Goal: Use online tool/utility: Utilize a website feature to perform a specific function

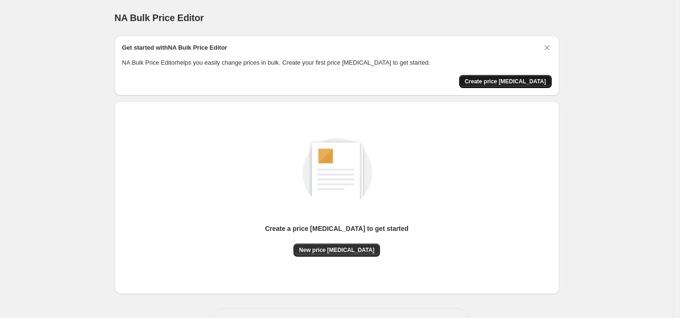
click at [519, 79] on span "Create price [MEDICAL_DATA]" at bounding box center [505, 81] width 81 height 7
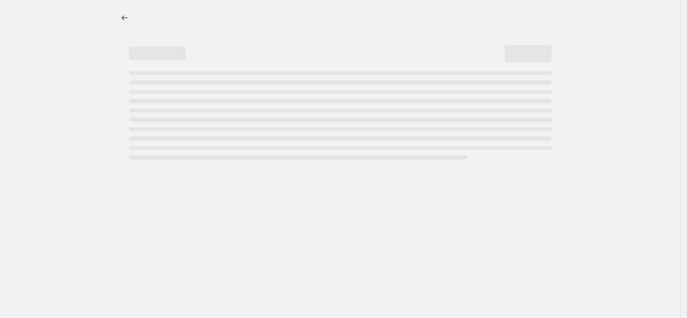
select select "percentage"
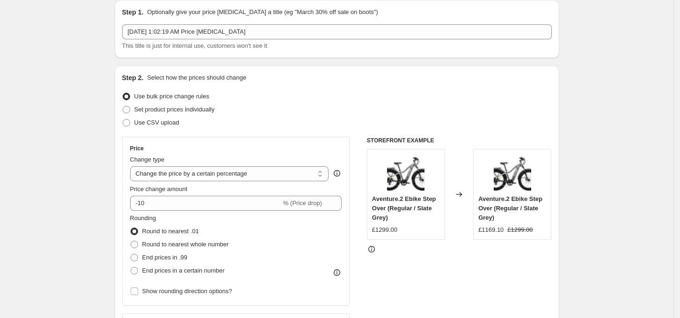
scroll to position [45, 0]
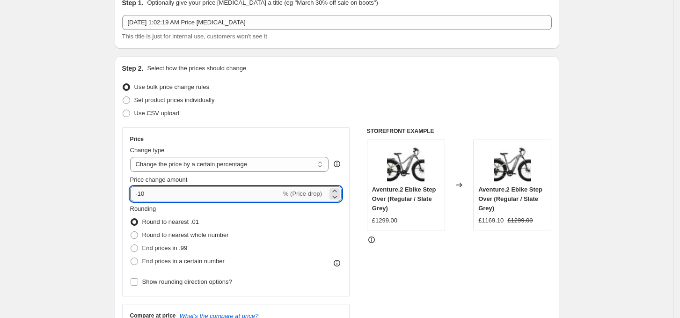
click at [186, 191] on input "-10" at bounding box center [205, 193] width 151 height 15
type input "-1"
type input "-50"
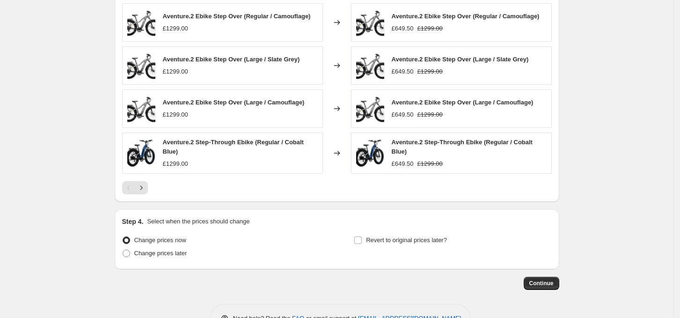
scroll to position [621, 0]
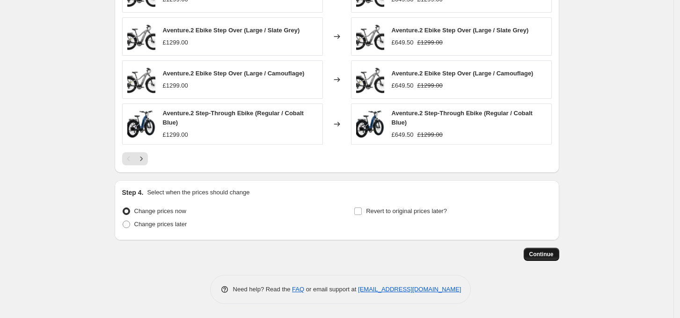
click at [547, 257] on span "Continue" at bounding box center [542, 254] width 24 height 7
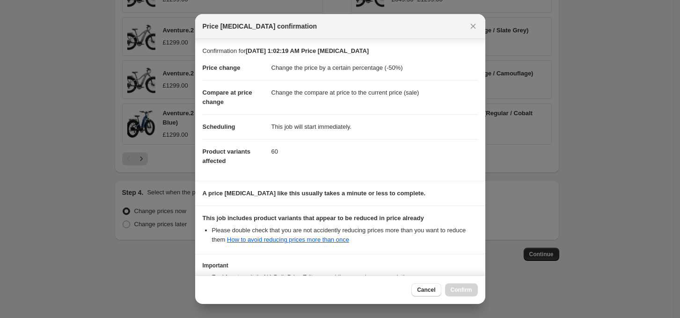
scroll to position [75, 0]
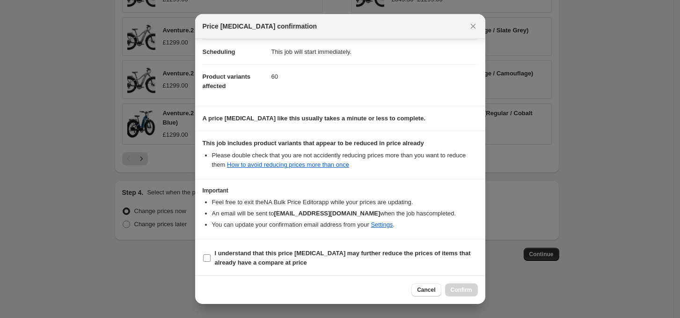
click at [259, 259] on b "I understand that this price [MEDICAL_DATA] may further reduce the prices of it…" at bounding box center [343, 258] width 256 height 16
click at [211, 259] on input "I understand that this price [MEDICAL_DATA] may further reduce the prices of it…" at bounding box center [206, 257] width 7 height 7
checkbox input "true"
click at [461, 287] on span "Confirm" at bounding box center [462, 289] width 22 height 7
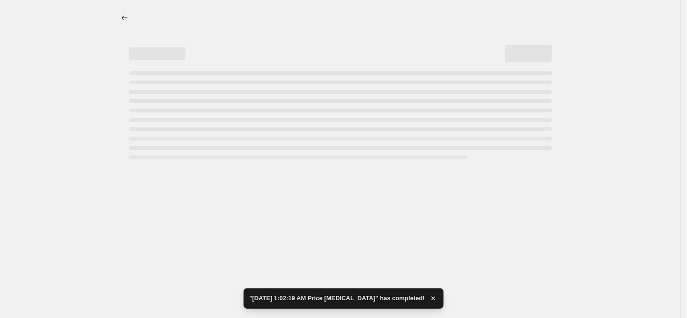
select select "percentage"
